Goal: Information Seeking & Learning: Learn about a topic

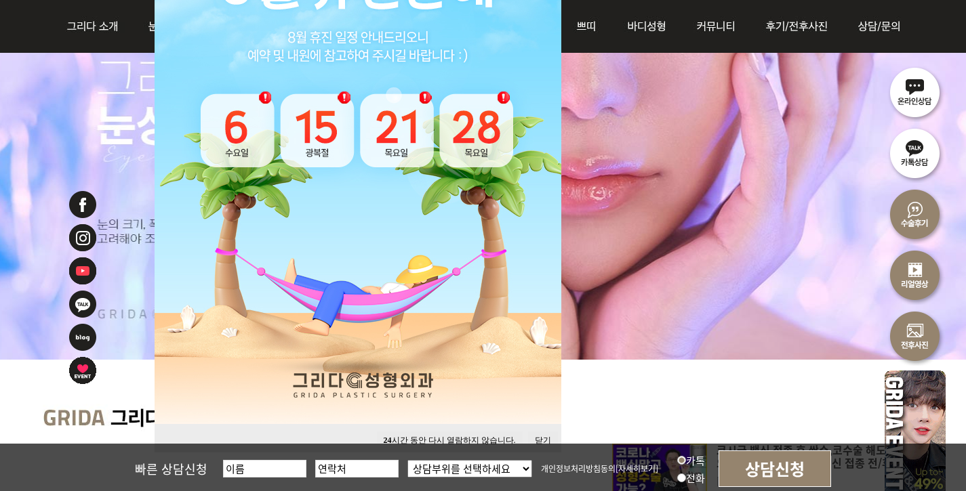
scroll to position [258, 0]
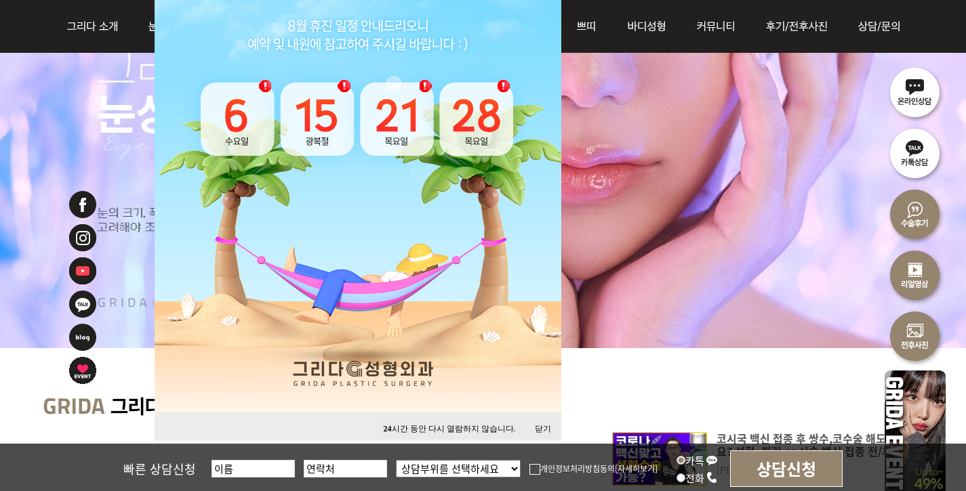
click at [539, 430] on button "닫기" at bounding box center [543, 429] width 30 height 18
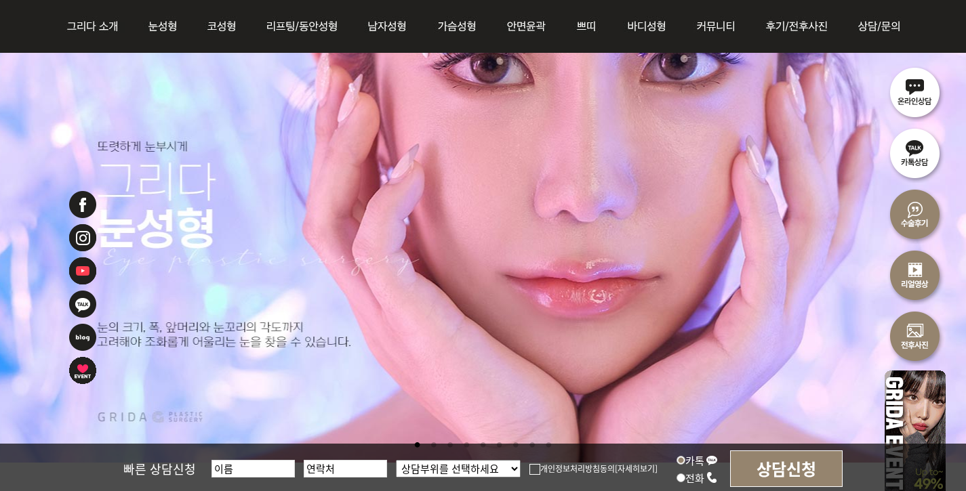
scroll to position [119, 0]
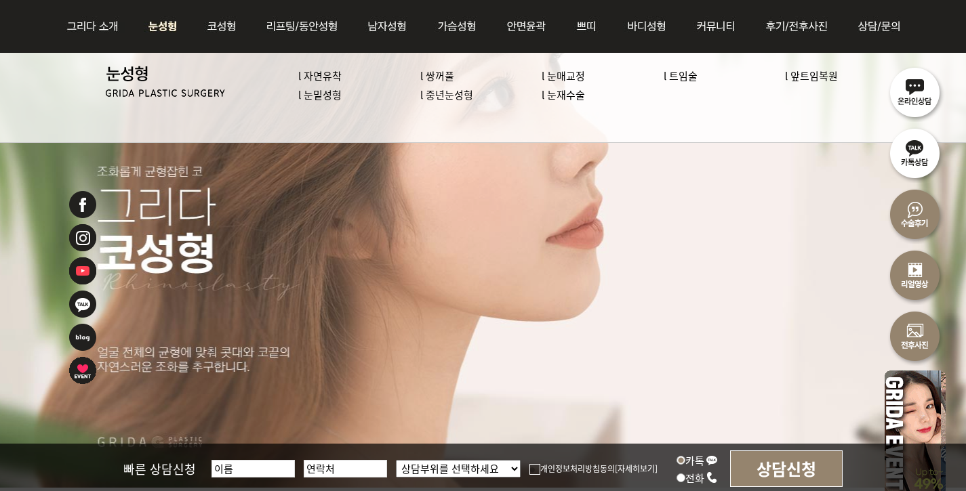
click at [559, 97] on link "l 눈재수술" at bounding box center [563, 94] width 43 height 14
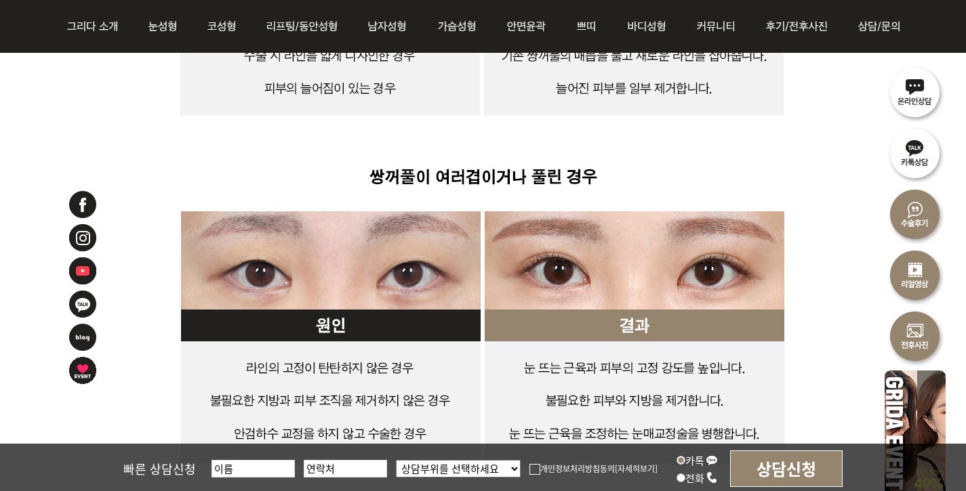
scroll to position [3587, 0]
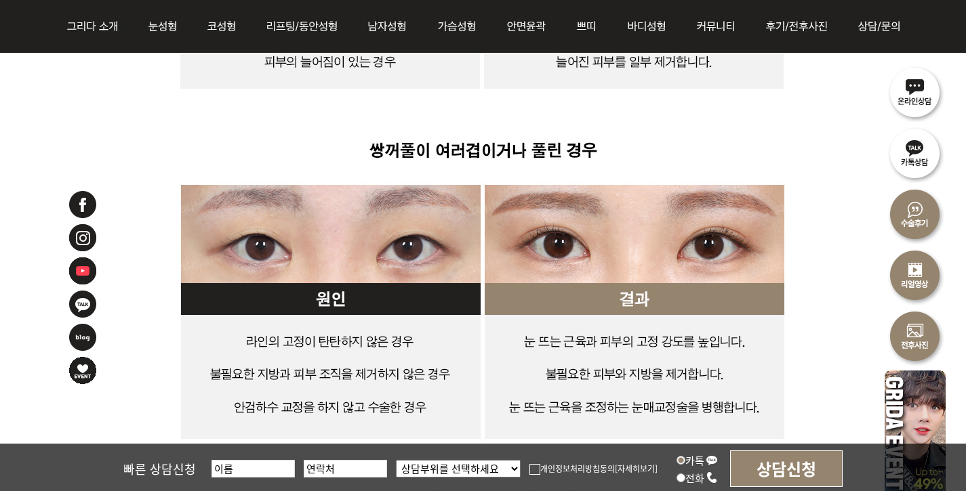
click at [946, 149] on div at bounding box center [918, 264] width 68 height 407
click at [896, 150] on img at bounding box center [914, 152] width 61 height 61
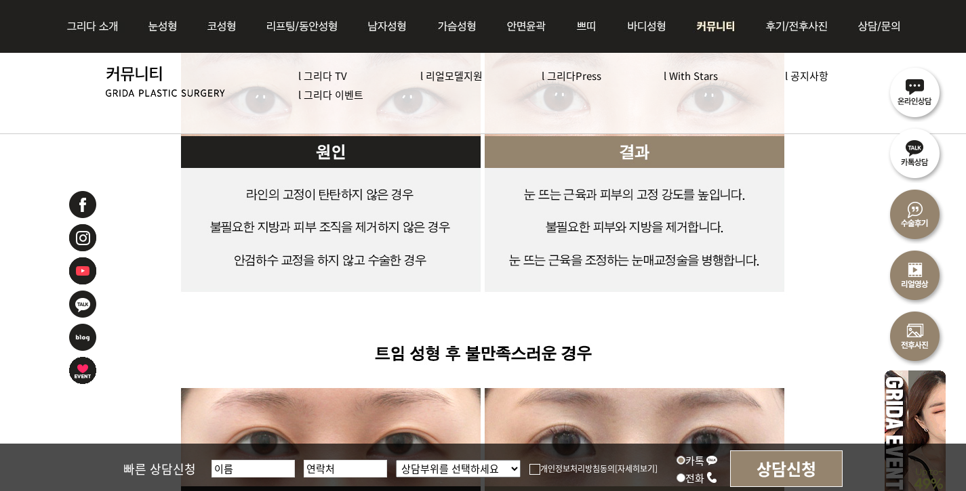
scroll to position [3838, 0]
